Goal: Transaction & Acquisition: Subscribe to service/newsletter

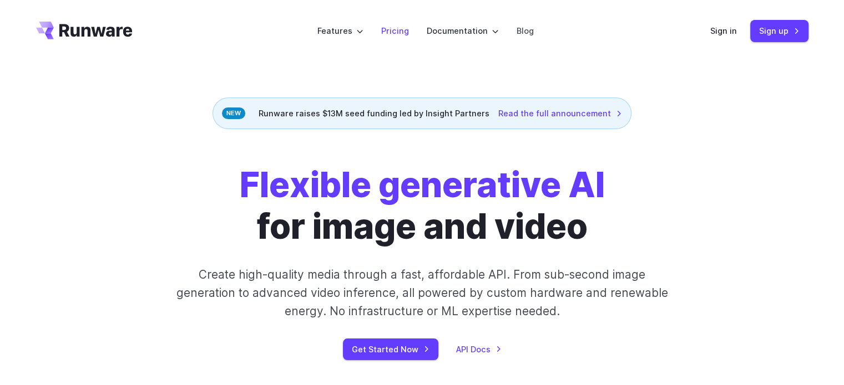
click at [390, 29] on link "Pricing" at bounding box center [395, 30] width 28 height 13
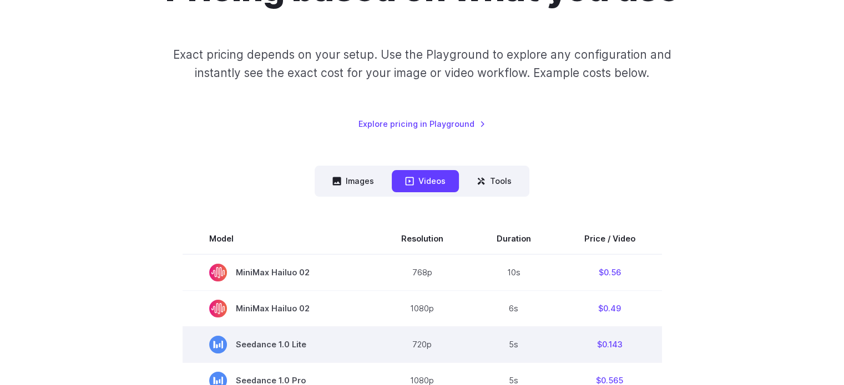
scroll to position [166, 0]
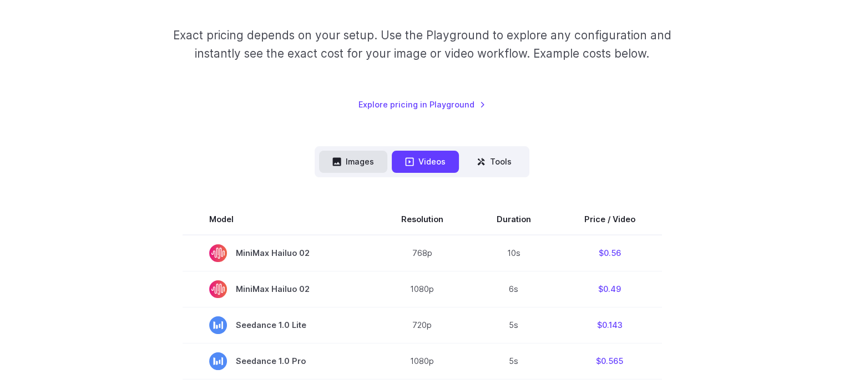
click at [351, 164] on button "Images" at bounding box center [353, 162] width 68 height 22
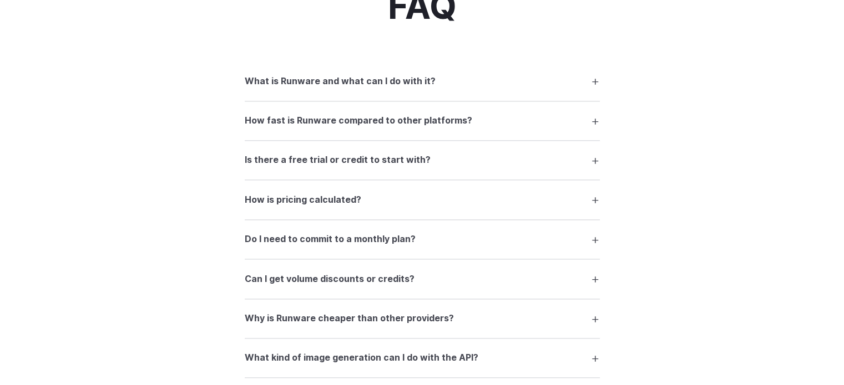
scroll to position [1442, 0]
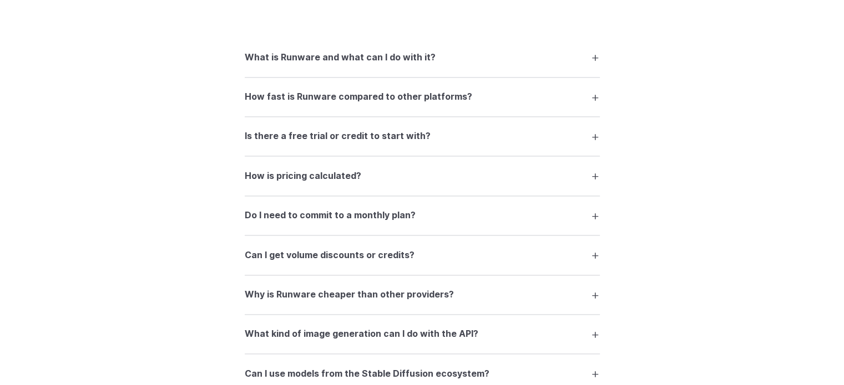
click at [549, 147] on summary "Is there a free trial or credit to start with?" at bounding box center [422, 136] width 355 height 21
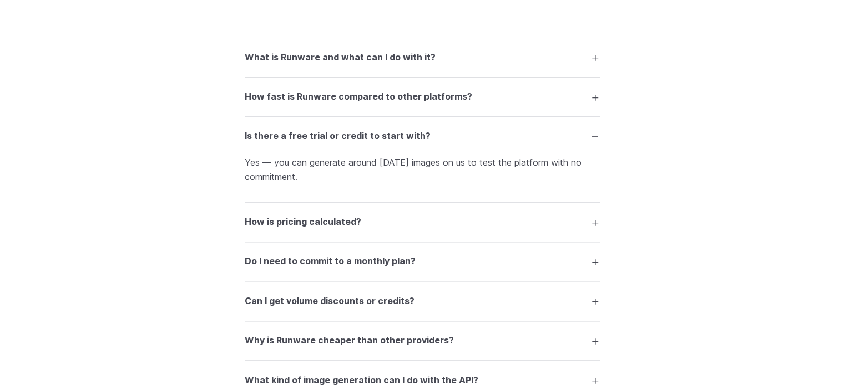
click at [549, 147] on summary "Is there a free trial or credit to start with?" at bounding box center [422, 136] width 355 height 21
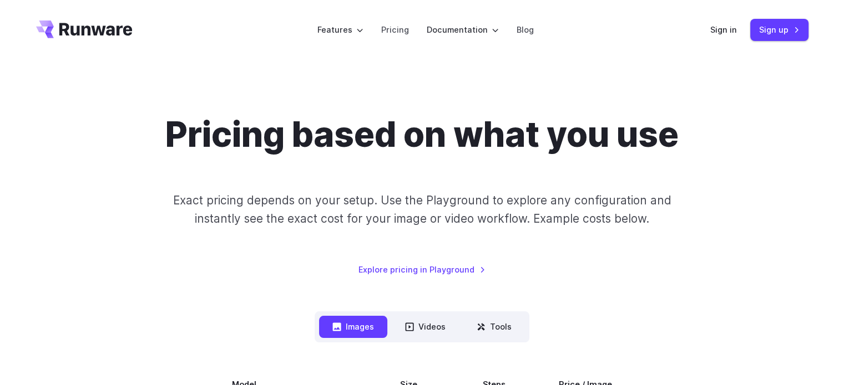
scroll to position [0, 0]
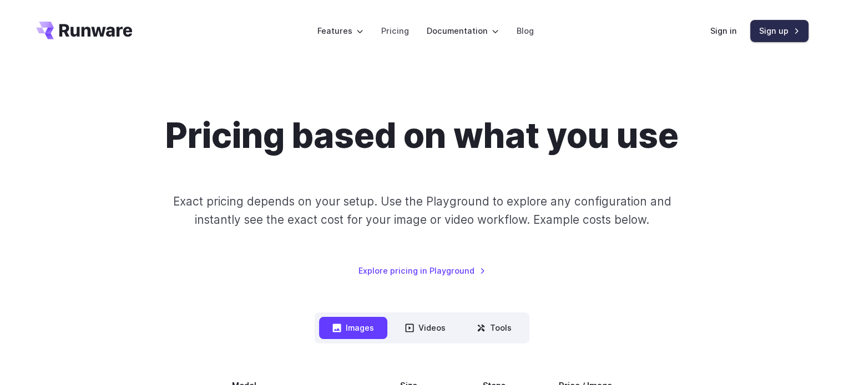
click at [785, 33] on link "Sign up" at bounding box center [779, 31] width 58 height 22
